Goal: Use online tool/utility: Utilize a website feature to perform a specific function

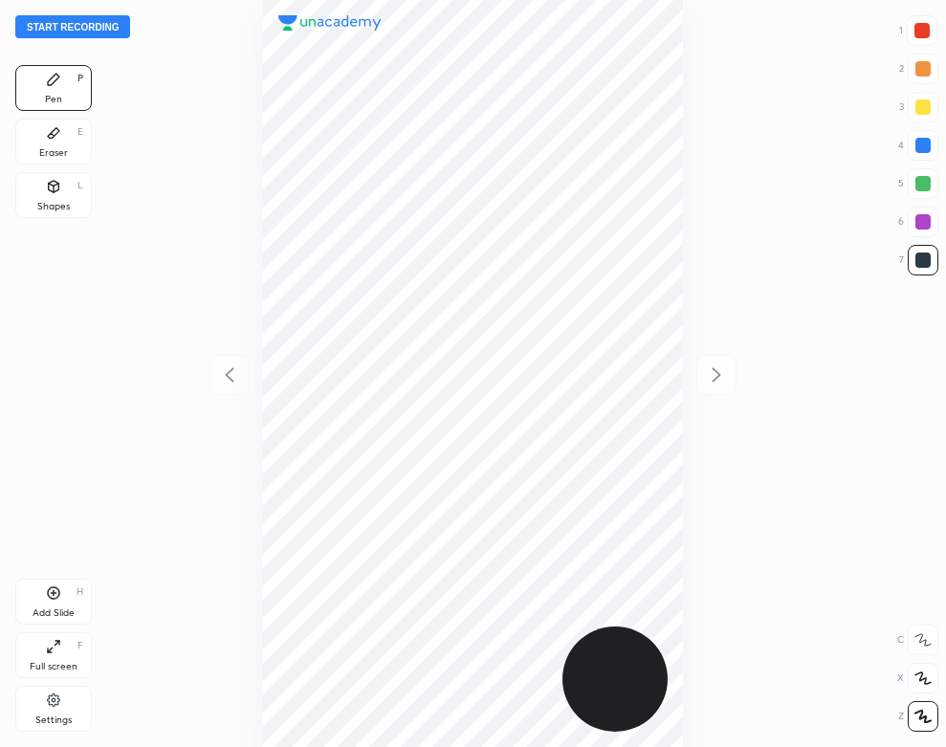
scroll to position [747, 640]
click at [199, 112] on div at bounding box center [473, 373] width 640 height 747
click at [103, 21] on button "Start recording" at bounding box center [72, 26] width 115 height 23
click at [46, 135] on icon at bounding box center [53, 132] width 15 height 15
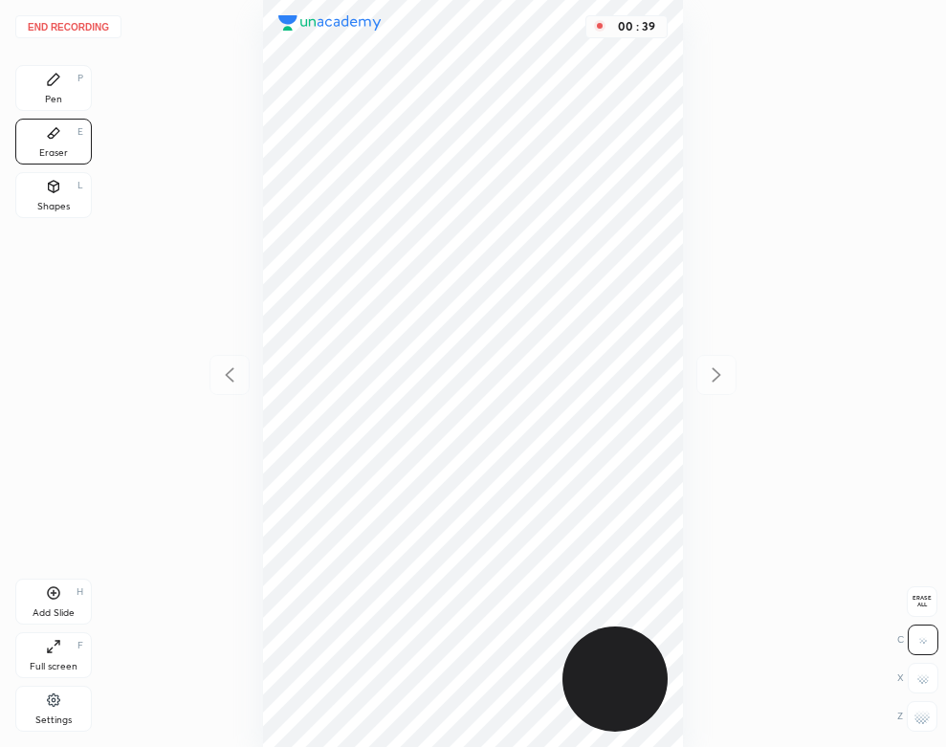
click at [65, 74] on div "Pen P" at bounding box center [53, 88] width 77 height 46
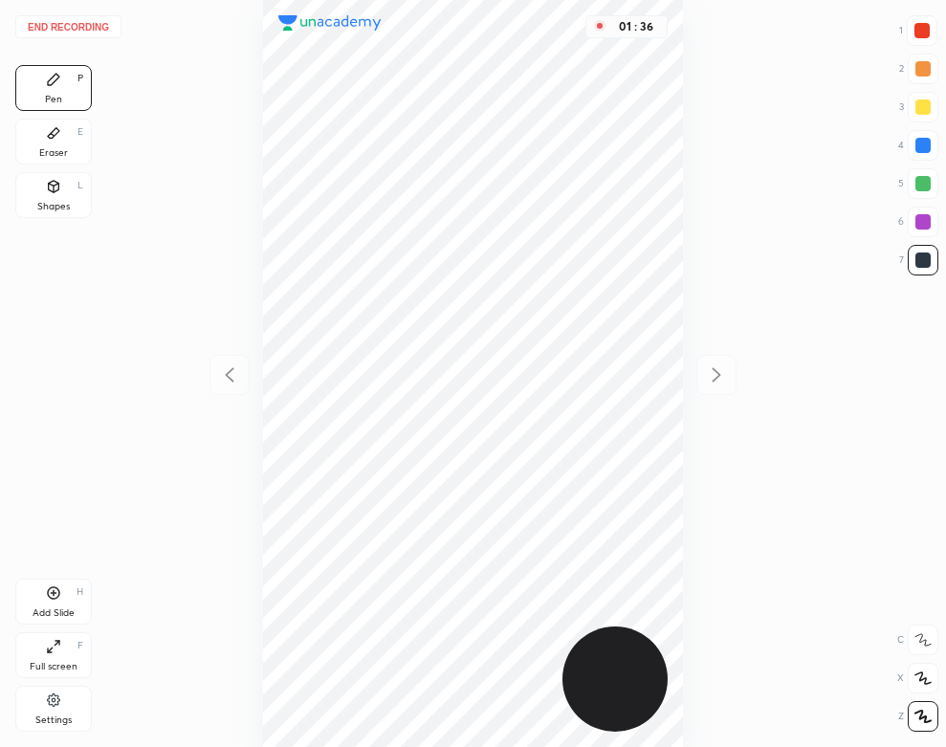
click at [39, 121] on div "Eraser E" at bounding box center [53, 142] width 77 height 46
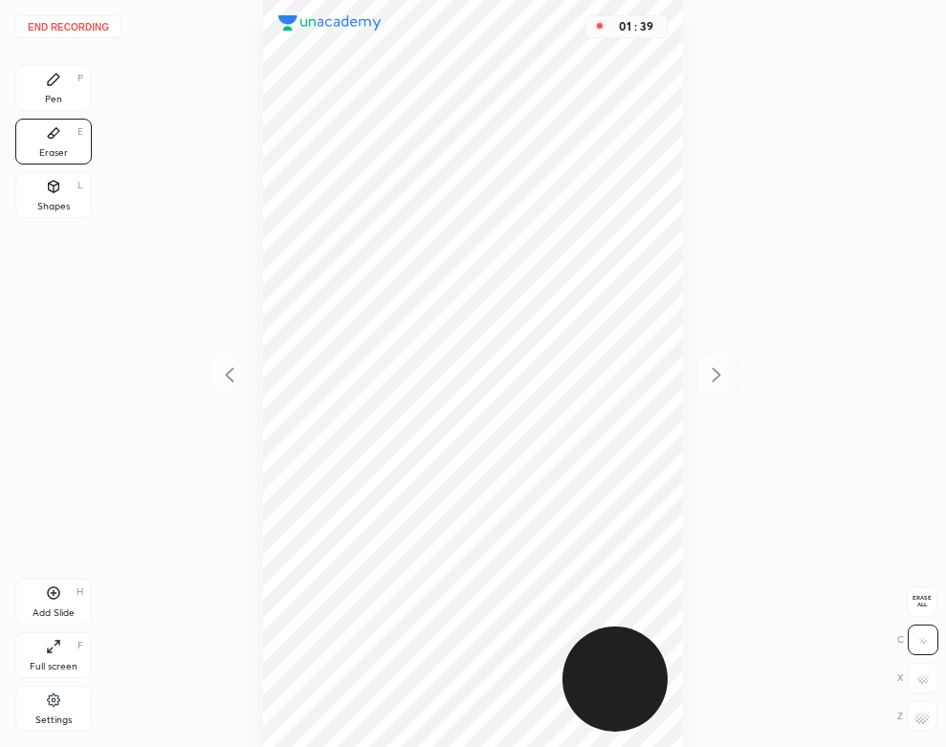
click at [65, 102] on div "Pen P" at bounding box center [53, 88] width 77 height 46
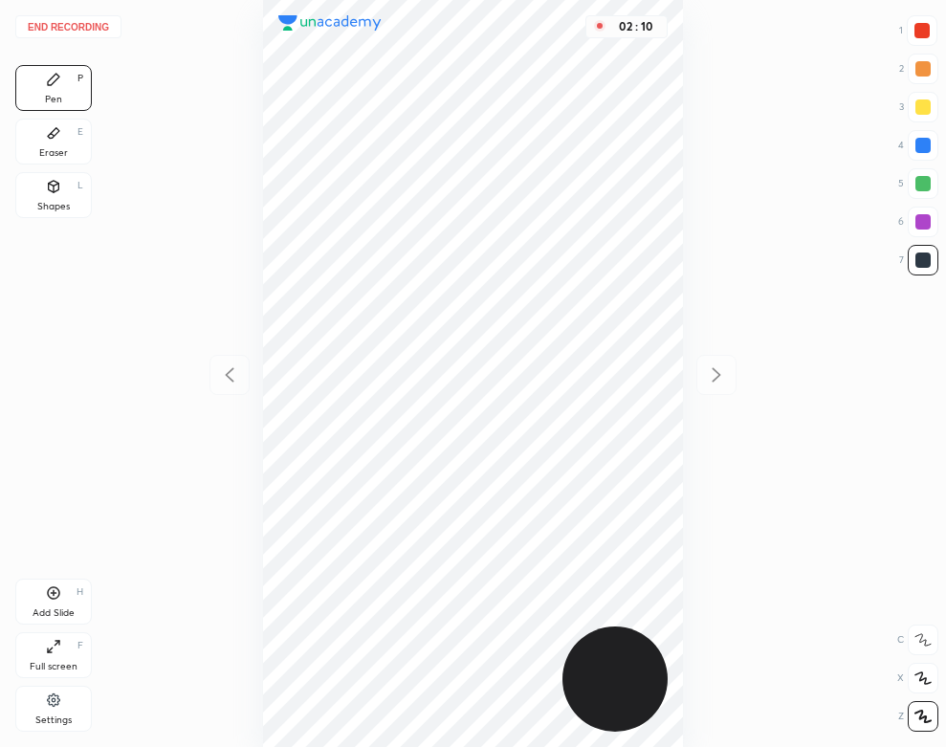
click at [57, 588] on icon at bounding box center [53, 592] width 15 height 15
click at [96, 33] on button "End recording" at bounding box center [68, 26] width 106 height 23
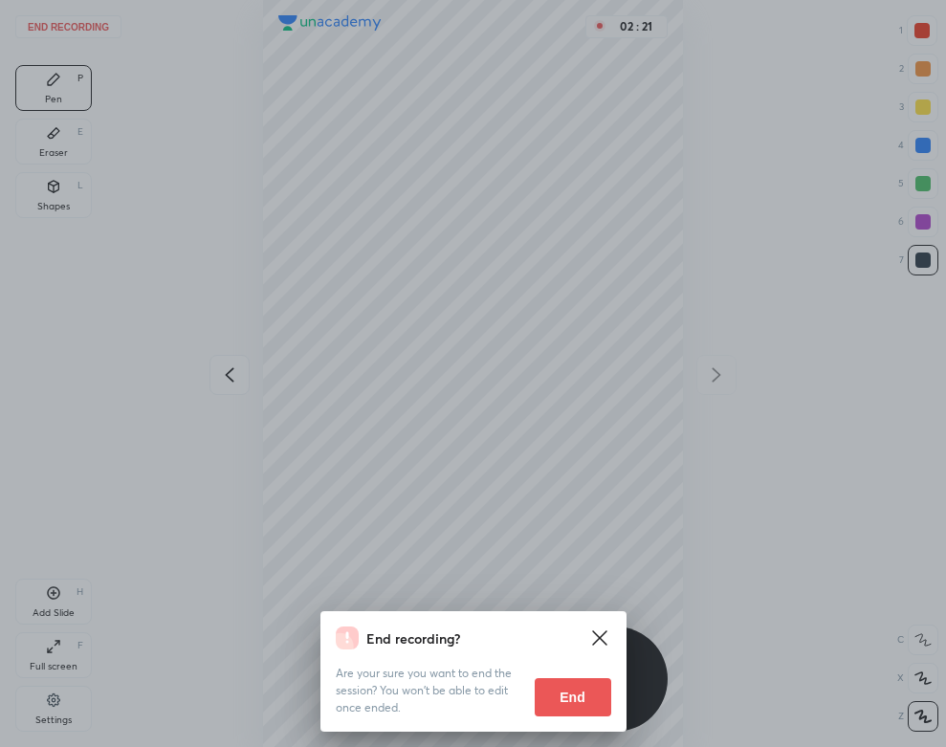
click at [567, 703] on button "End" at bounding box center [573, 697] width 77 height 38
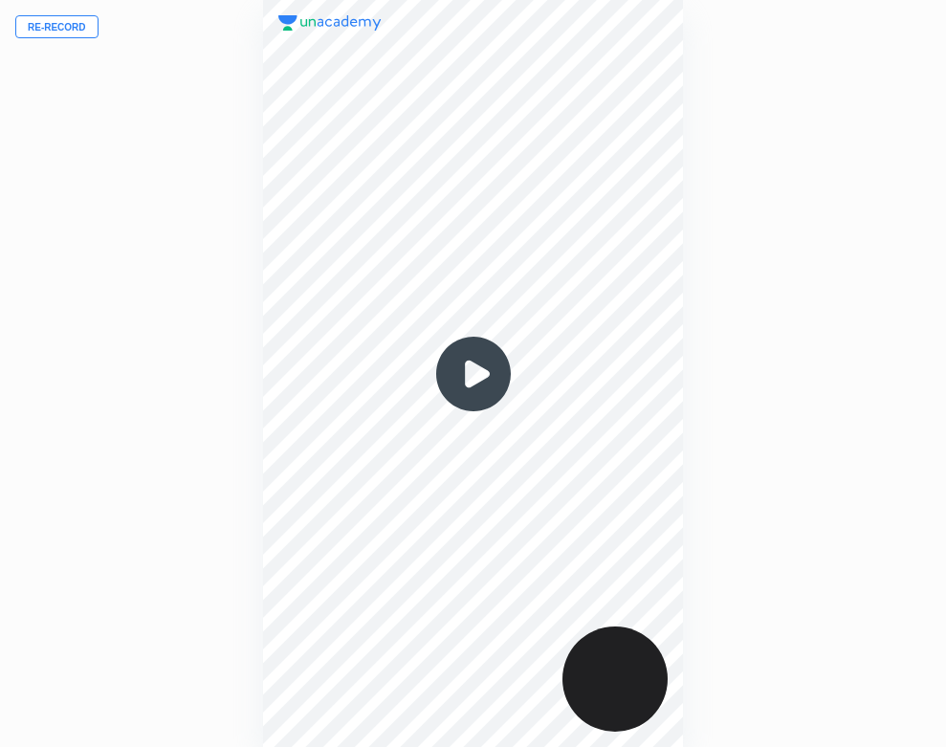
click at [482, 359] on img at bounding box center [474, 374] width 92 height 92
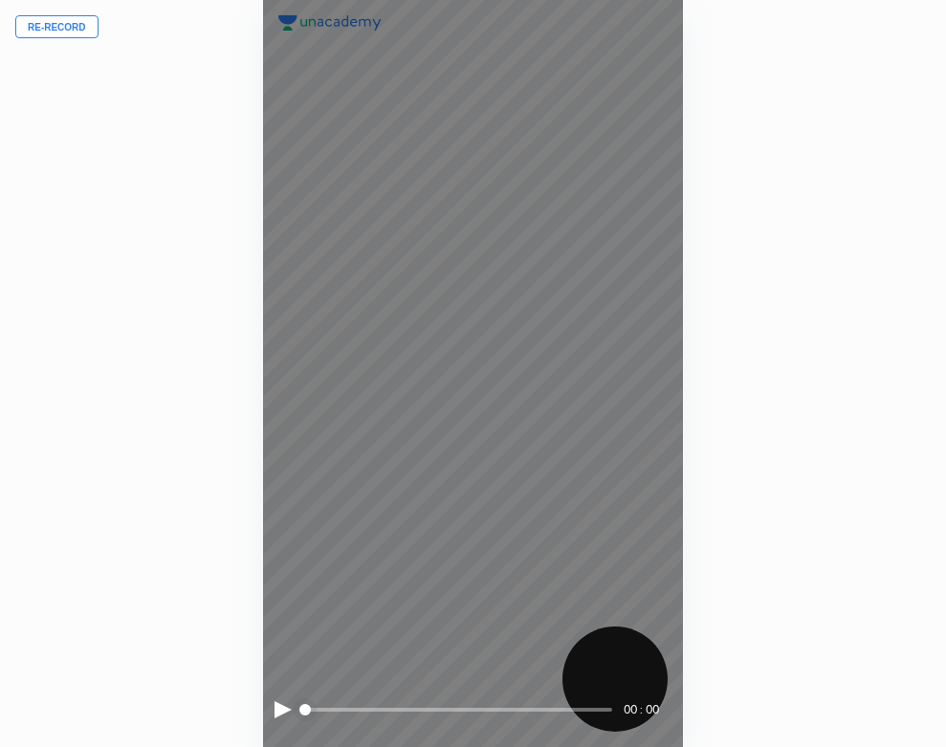
click at [280, 710] on div at bounding box center [282, 709] width 17 height 17
